Goal: Task Accomplishment & Management: Complete application form

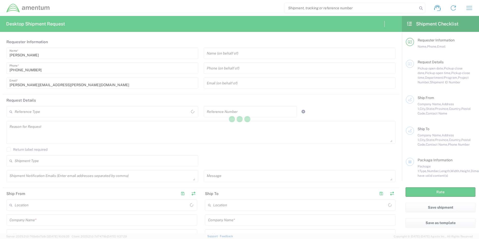
type input "United States"
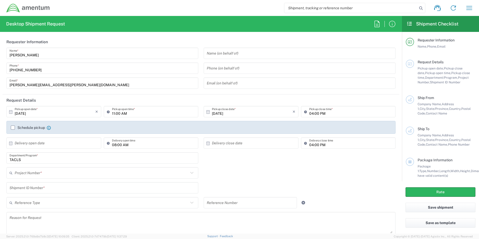
type input "TACLS"
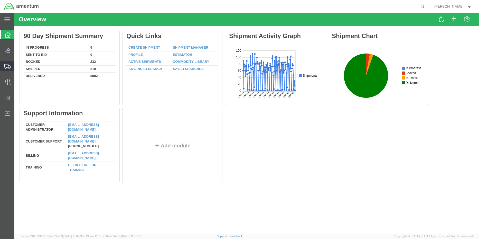
click at [0, 0] on span "Create Shipment" at bounding box center [0, 0] width 0 height 0
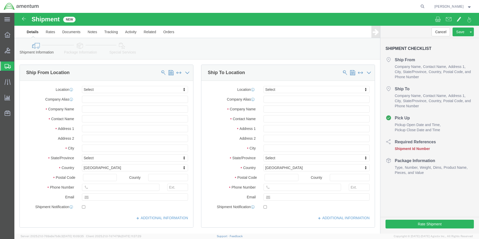
select select
click input "text"
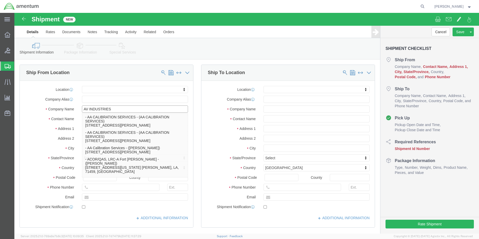
type input "AV INDUSTRIES"
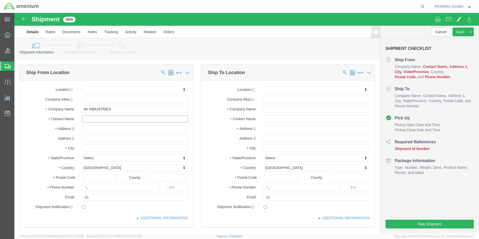
click input "text"
type input "[PERSON_NAME]"
click input "text"
type input "[STREET_ADDRESS]"
select select
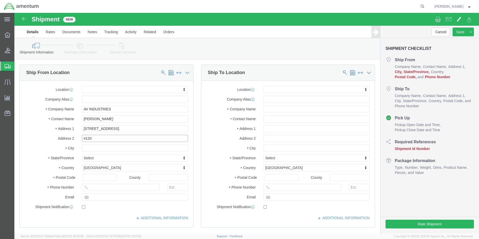
type input "#120"
type input "[GEOGRAPHIC_DATA]"
select select
type input "[PERSON_NAME]"
select select
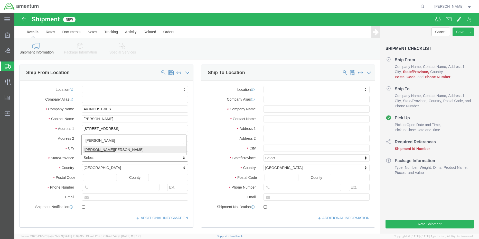
select select "FL"
click input "text"
type input "33172"
select select
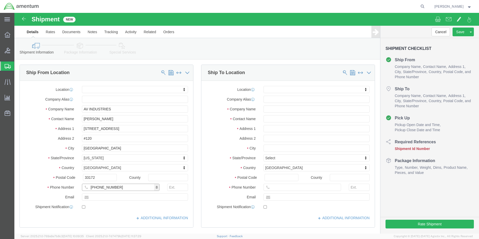
type input "[PHONE_NUMBER]"
click input "text"
type input "555"
select select "42696"
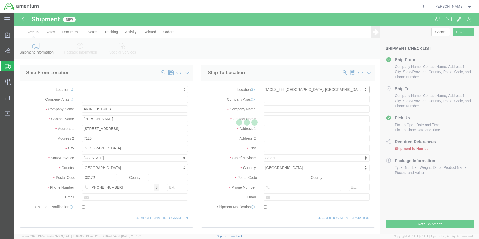
type input "[STREET_ADDRESS]"
type input "Bldg 104"
type input "39232"
type input "Amentum Services, Inc."
type input "[PERSON_NAME]"
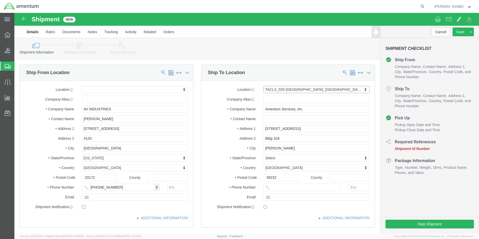
select select "MS"
click input "text"
type input "[PERSON_NAME]"
click input "text"
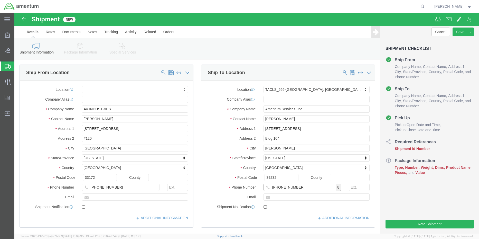
type input "[PHONE_NUMBER]"
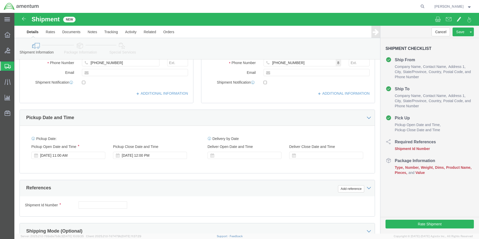
scroll to position [128, 0]
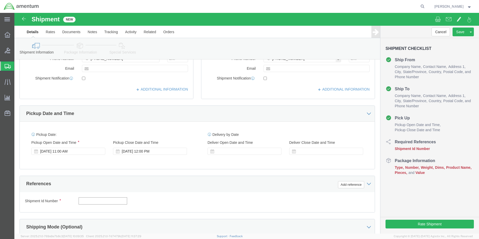
click input "text"
type input "4857.1.2103.00.00.00.000.FRE"
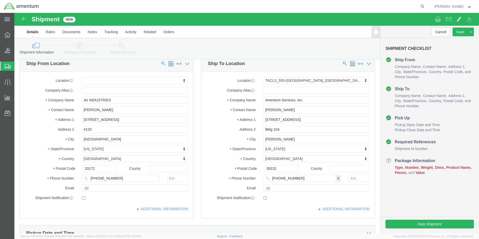
scroll to position [0, 0]
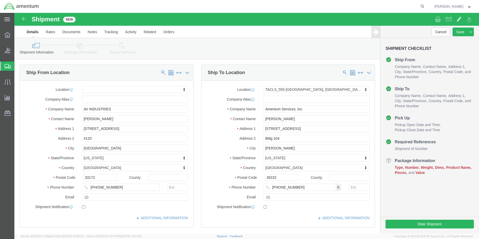
click icon
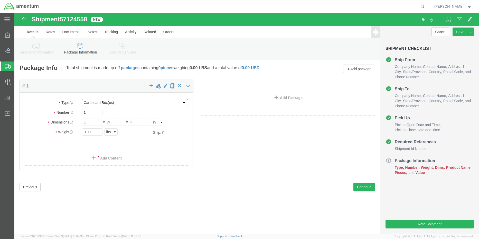
click select "Select BCK Boxes Bale(s) Basket(s) Bolt(s) Bottle(s) Buckets Bulk Bundle(s) Can…"
select select "PSNS"
click select "Select BCK Boxes Bale(s) Basket(s) Bolt(s) Bottle(s) Buckets Bulk Bundle(s) Can…"
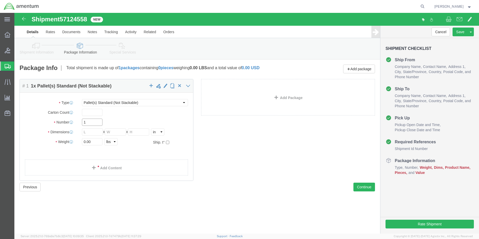
click input "1"
click input "text"
type input "48"
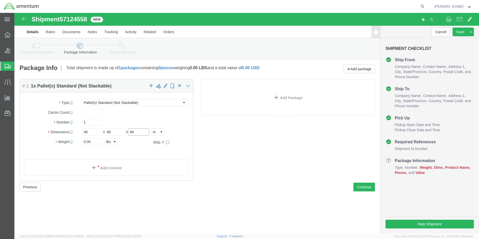
type input "48"
type input "200"
click link "Add Content"
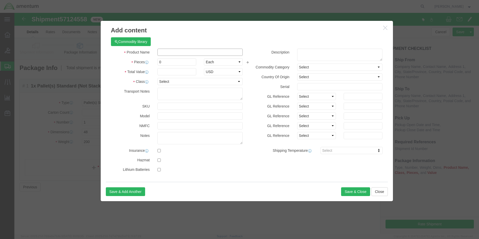
click input "text"
paste input "34788"
click input "34788"
type input "34788"
click textarea
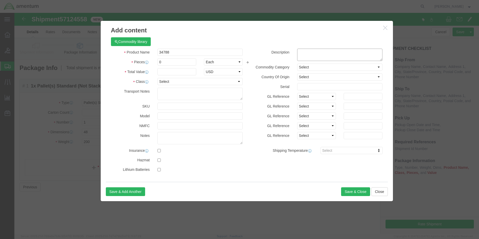
paste textarea "RECLAIMER, REFRIGERANT, RECOVERY/RECYCLE UNIT, R-134A"
type textarea "RECLAIMER, REFRIGERANT, RECOVERY/RECYCLE UNIT, R-134A"
click input "text"
type input "1850.00"
select select "USD"
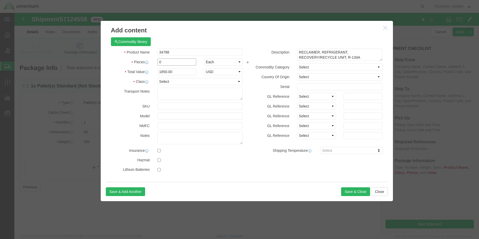
drag, startPoint x: 157, startPoint y: 50, endPoint x: 137, endPoint y: 48, distance: 20.4
click div "Pieces 0 Select Bag Barrels 100Board Feet Bottle Box Blister Pack Carats Can Ca…"
type input "1"
type input "1850"
click select "Select 50 55 60 65 70 85 92.5 100 125 175 250 300 400"
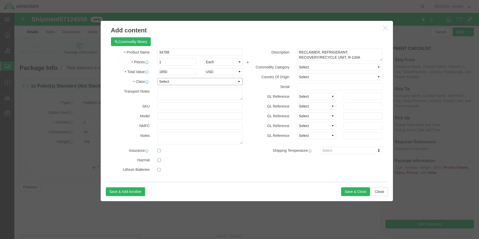
select select "50"
click select "Select 50 55 60 65 70 85 92.5 100 125 175 250 300 400"
click button "Save & Close"
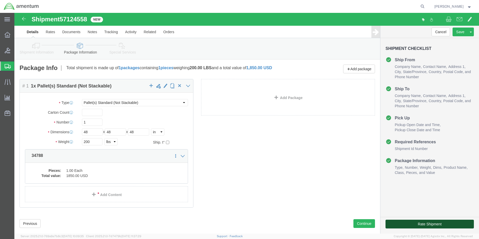
click button "Rate Shipment"
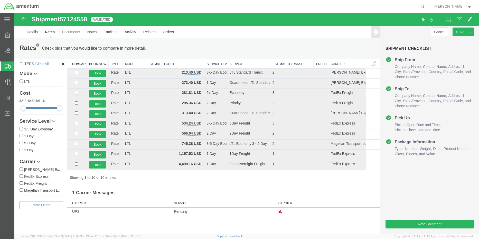
click at [22, 176] on input "FedEx Express" at bounding box center [21, 175] width 3 height 3
checkbox input "true"
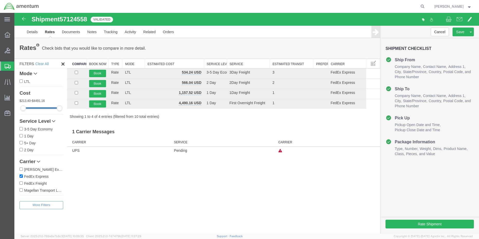
drag, startPoint x: 21, startPoint y: 182, endPoint x: 20, endPoint y: 179, distance: 3.9
click at [21, 182] on input "FedEx Freight" at bounding box center [21, 182] width 3 height 3
checkbox input "true"
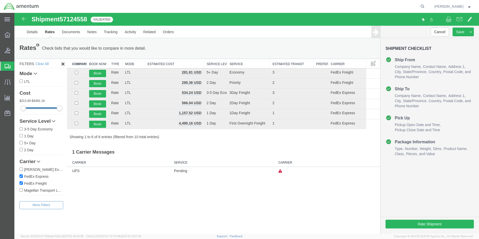
click at [21, 175] on input "FedEx Express" at bounding box center [21, 175] width 3 height 3
checkbox input "false"
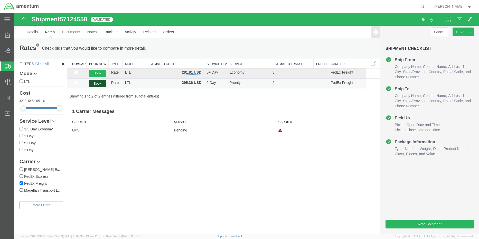
click at [95, 83] on button "Book" at bounding box center [97, 83] width 17 height 7
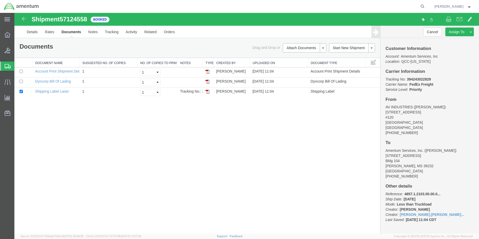
click at [425, 78] on b "394243022829" at bounding box center [419, 79] width 24 height 4
copy b "394243022829"
click at [207, 92] on img at bounding box center [207, 91] width 4 height 4
click at [208, 81] on img at bounding box center [207, 81] width 4 height 4
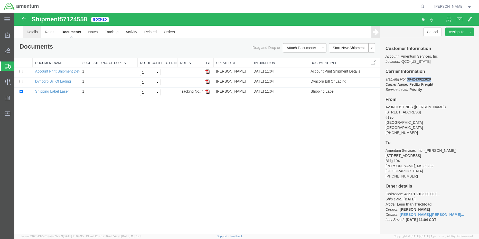
click at [32, 33] on link "Details" at bounding box center [32, 32] width 18 height 12
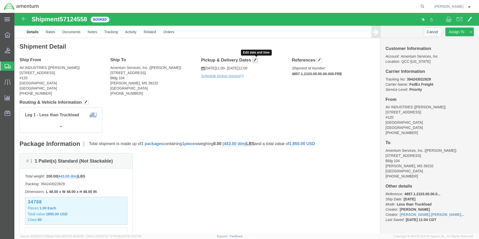
click span "button"
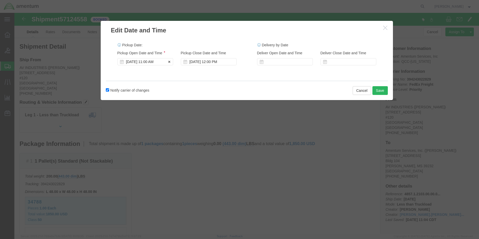
click div "[DATE] 11:00 AM"
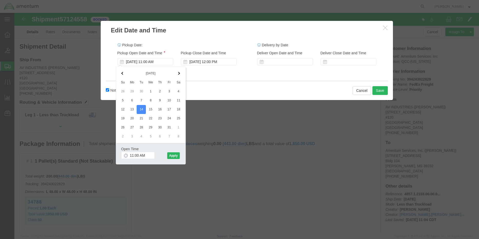
click div
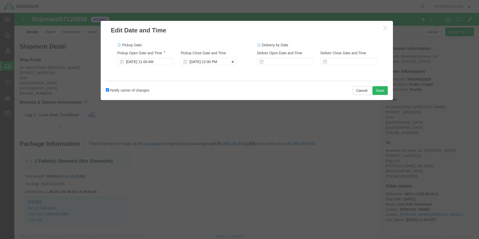
click div "[DATE] 12:00 PM"
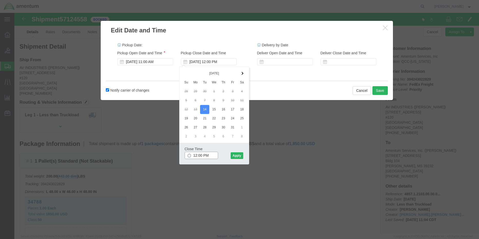
drag, startPoint x: 185, startPoint y: 144, endPoint x: 175, endPoint y: 144, distance: 9.2
click div "12:00 PM"
type input "4:00 PM"
click button "Apply"
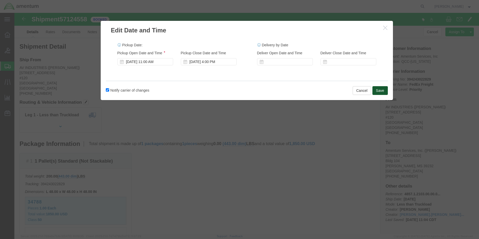
click button "Save"
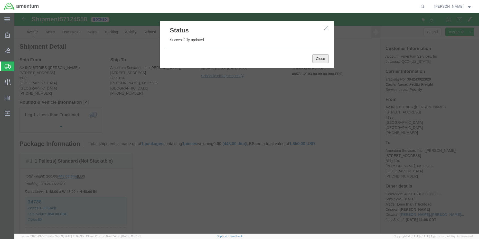
click button "Close"
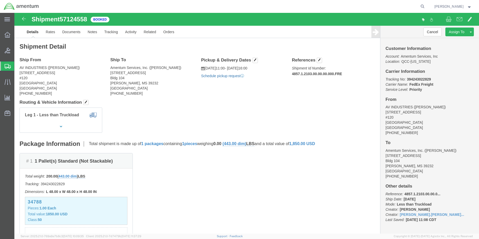
click link "Schedule pickup request"
click b "[VEHICLE_IDENTIFICATION_NUMBER]"
copy b "[VEHICLE_IDENTIFICATION_NUMBER]"
